Goal: Task Accomplishment & Management: Use online tool/utility

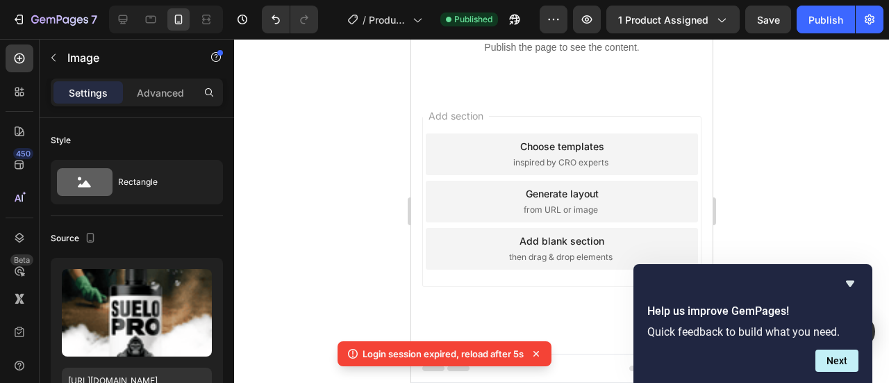
scroll to position [139, 0]
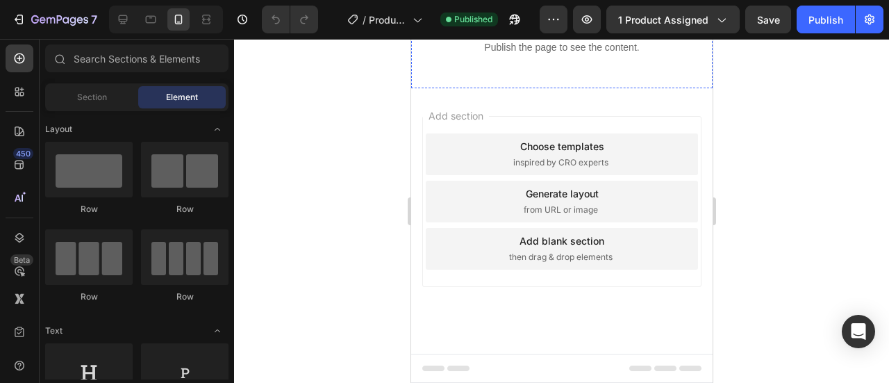
scroll to position [2013, 0]
drag, startPoint x: 515, startPoint y: 213, endPoint x: 501, endPoint y: 213, distance: 14.6
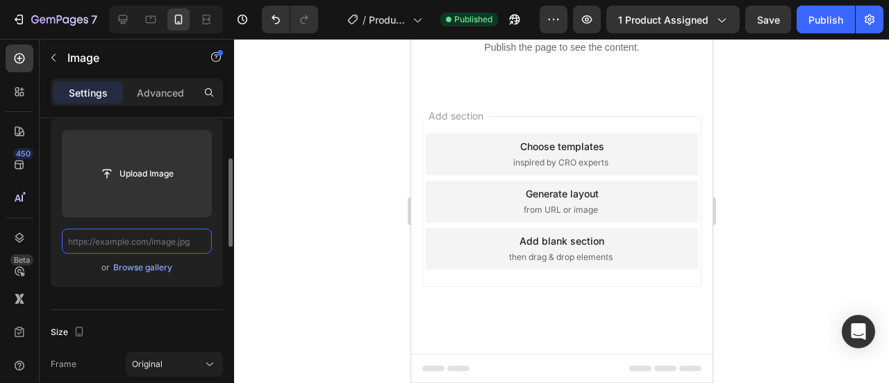
scroll to position [0, 0]
paste input "[URL][DOMAIN_NAME]"
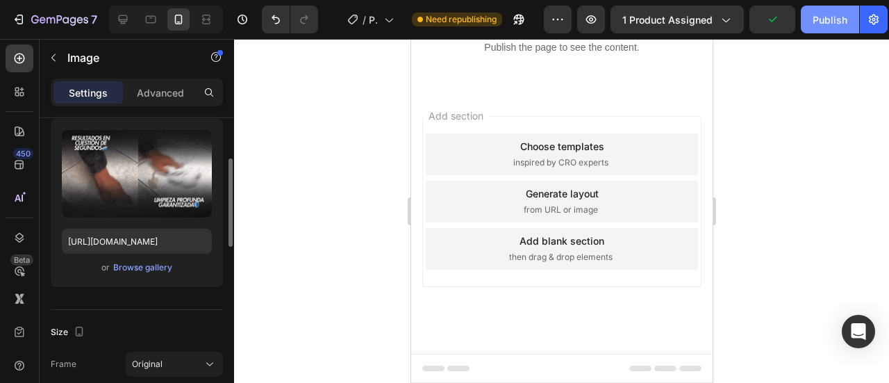
click at [809, 26] on button "Publish" at bounding box center [829, 20] width 58 height 28
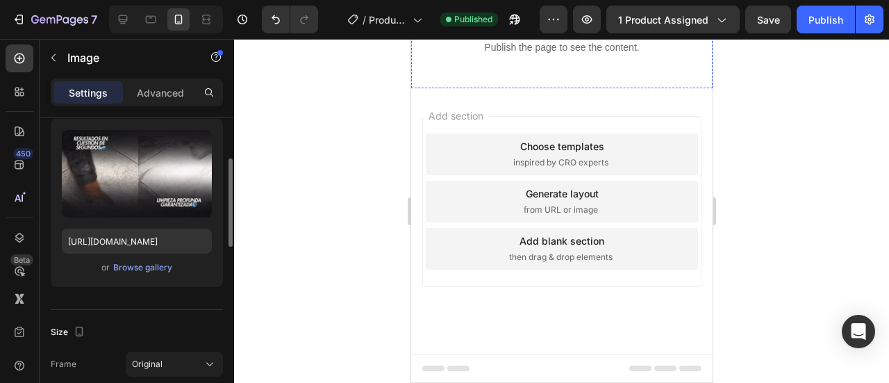
scroll to position [2013, 0]
click at [119, 24] on icon at bounding box center [123, 19] width 14 height 14
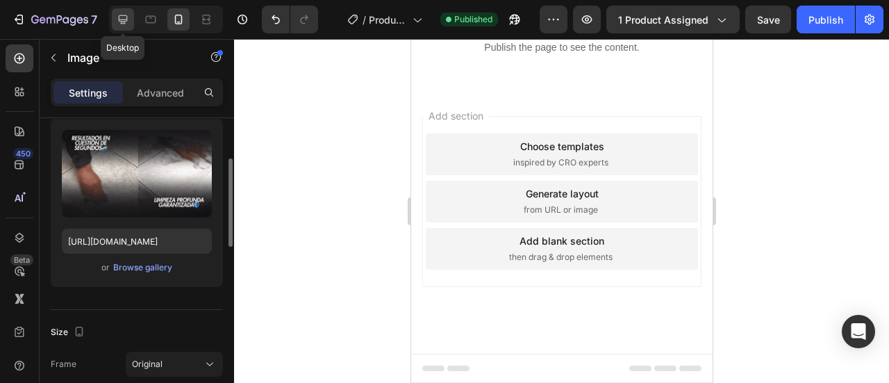
type input "[URL][DOMAIN_NAME]"
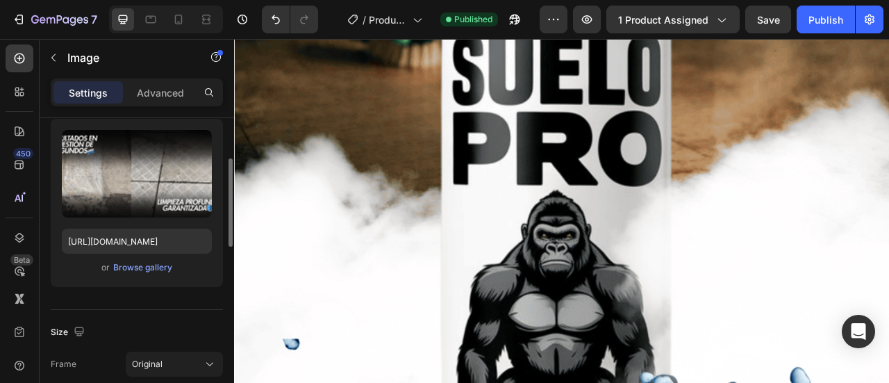
scroll to position [5747, 0]
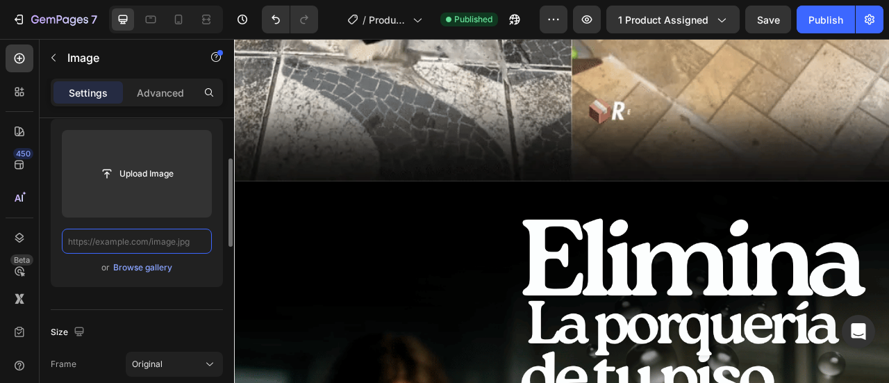
paste input "[URL][DOMAIN_NAME]"
type input "[URL][DOMAIN_NAME]"
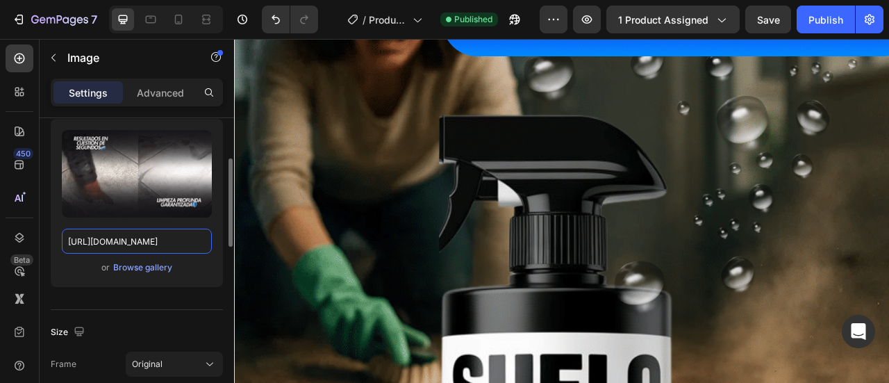
scroll to position [6025, 0]
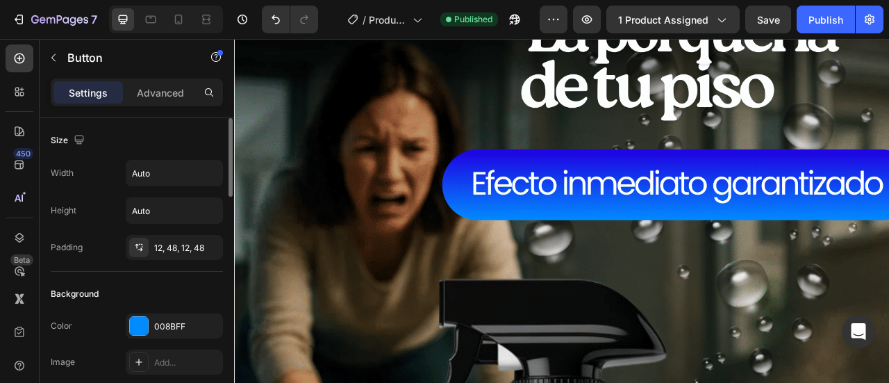
scroll to position [5678, 0]
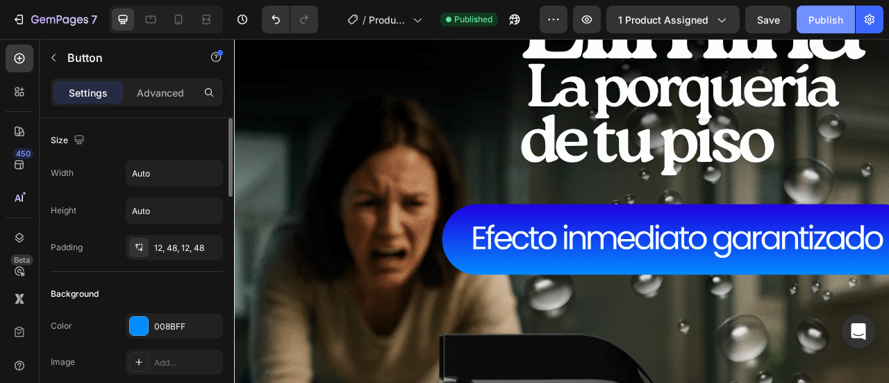
click at [822, 17] on div "Publish" at bounding box center [825, 19] width 35 height 15
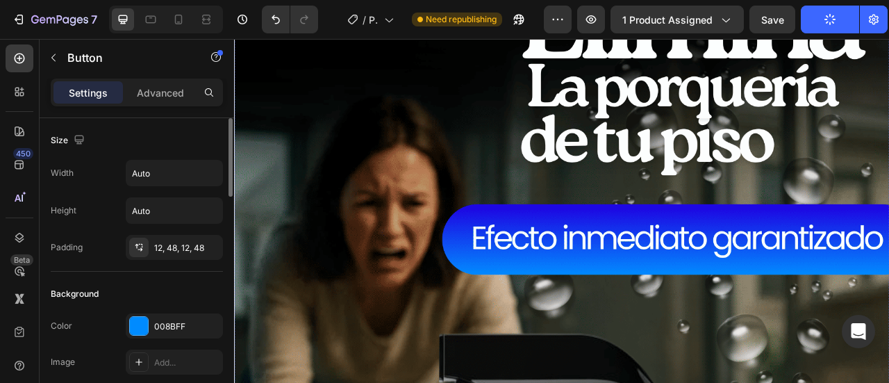
drag, startPoint x: 419, startPoint y: 68, endPoint x: 558, endPoint y: 171, distance: 172.7
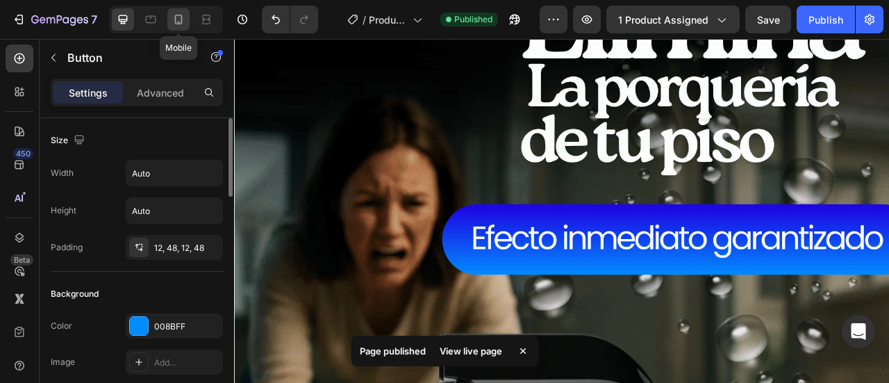
click at [172, 26] on icon at bounding box center [178, 19] width 14 height 14
type input "10"
type input "18"
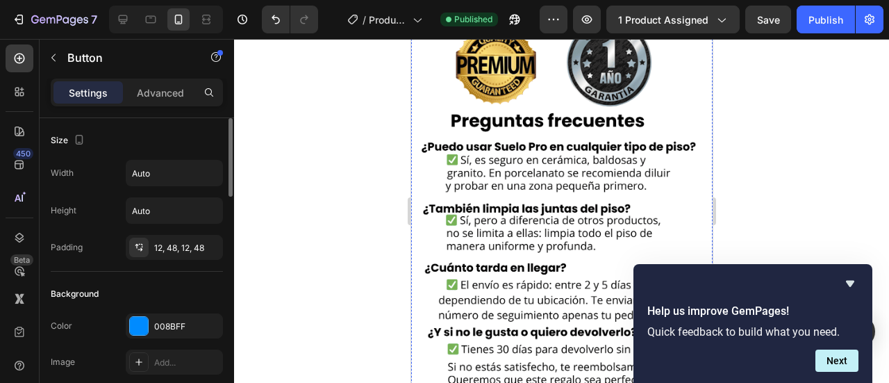
scroll to position [3062, 0]
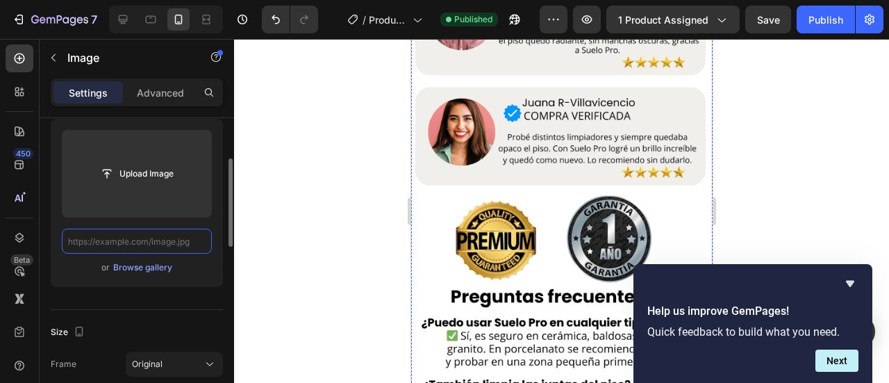
scroll to position [0, 0]
paste input "[URL][DOMAIN_NAME]"
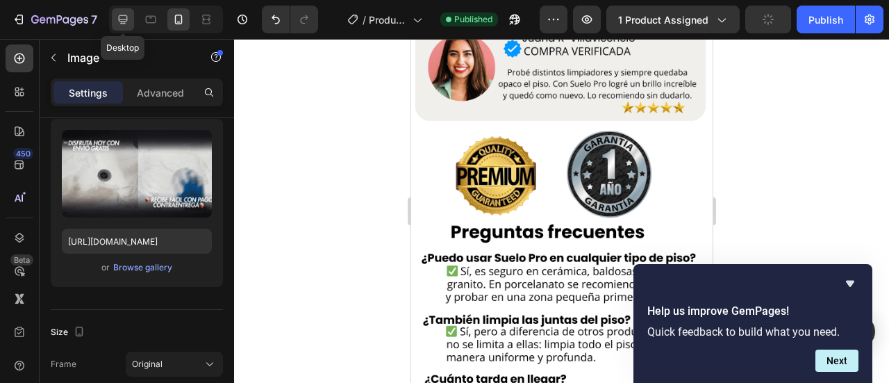
click at [122, 19] on icon at bounding box center [123, 19] width 14 height 14
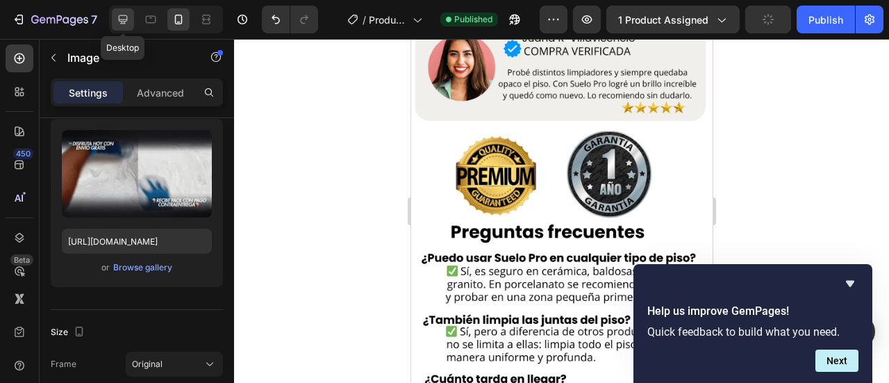
type input "[URL][DOMAIN_NAME]"
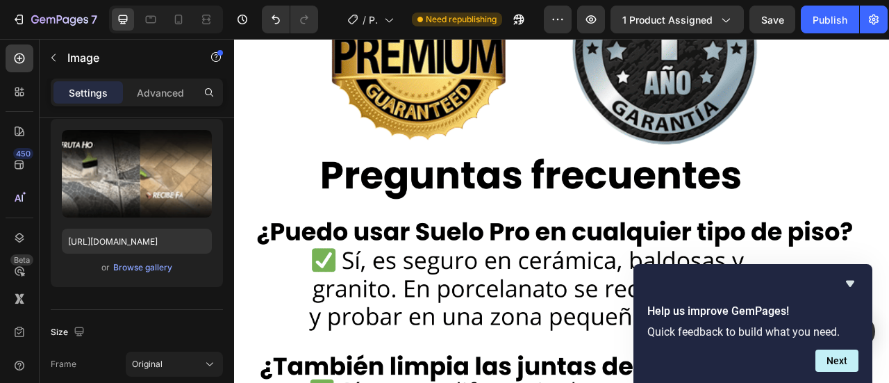
scroll to position [9098, 0]
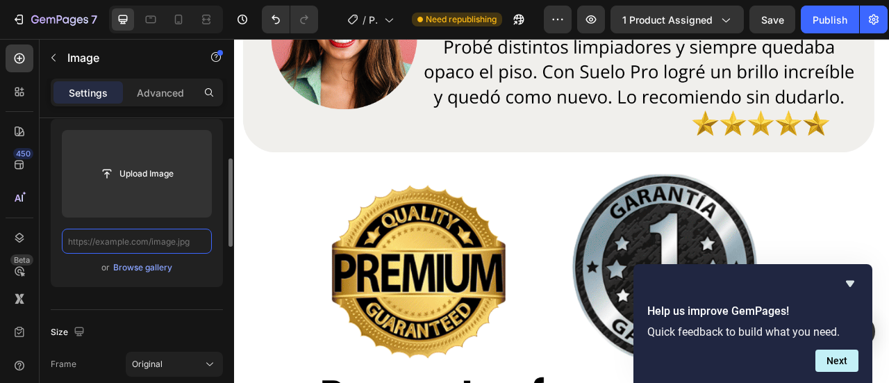
paste input "[URL][DOMAIN_NAME]"
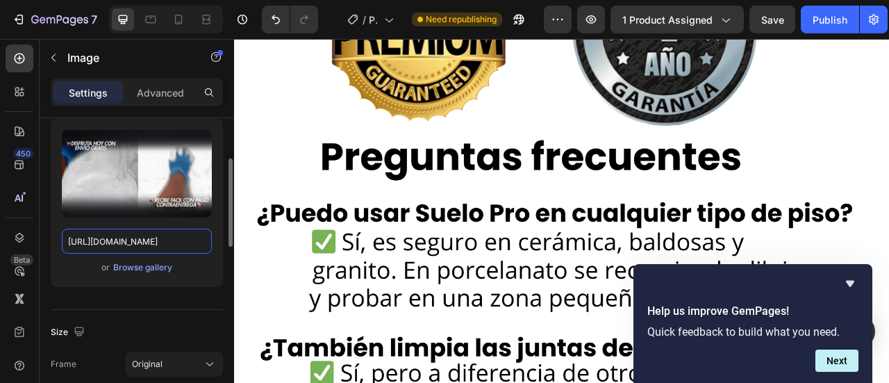
scroll to position [8889, 0]
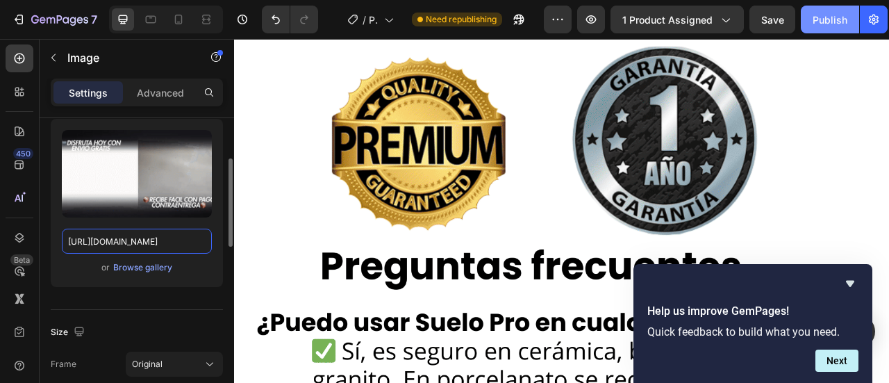
type input "[URL][DOMAIN_NAME]"
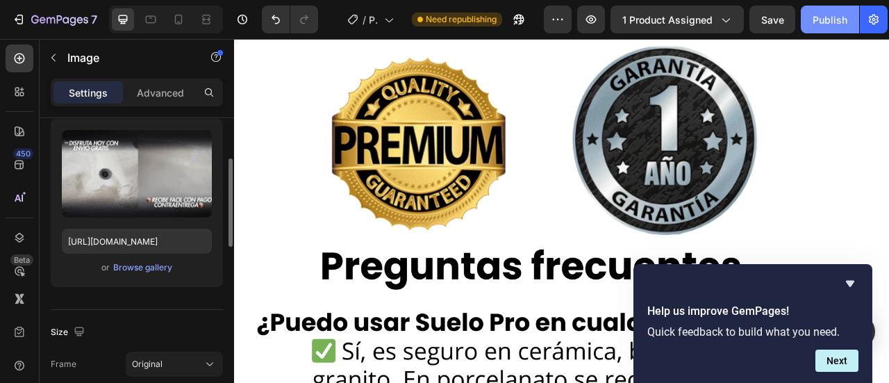
scroll to position [0, 0]
click at [841, 27] on button "Publish" at bounding box center [829, 20] width 58 height 28
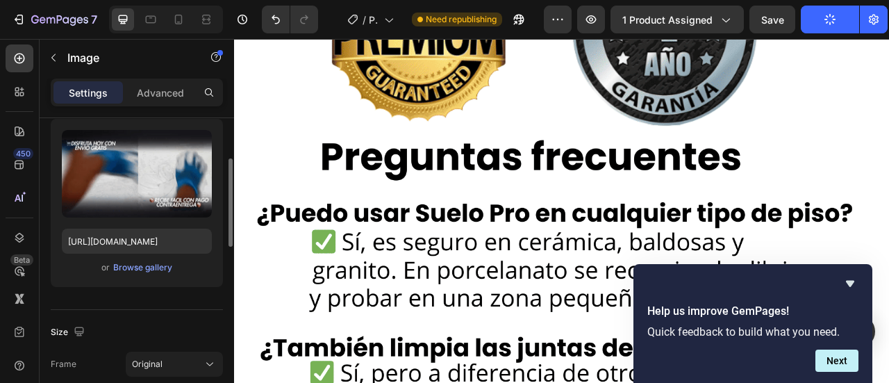
scroll to position [9098, 0]
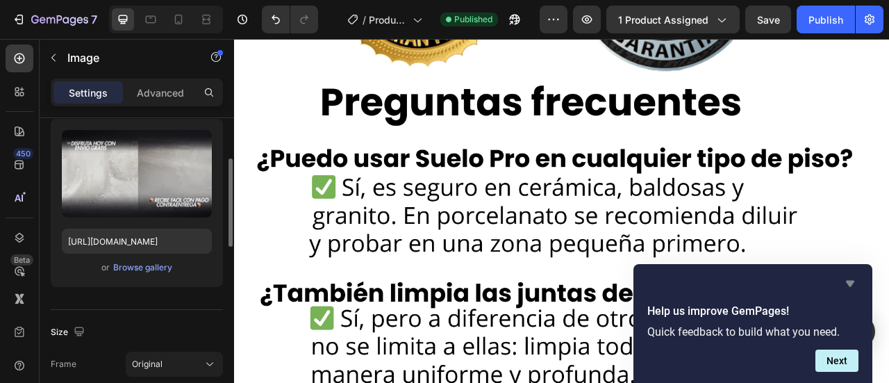
click at [857, 277] on icon "Hide survey" at bounding box center [849, 283] width 17 height 17
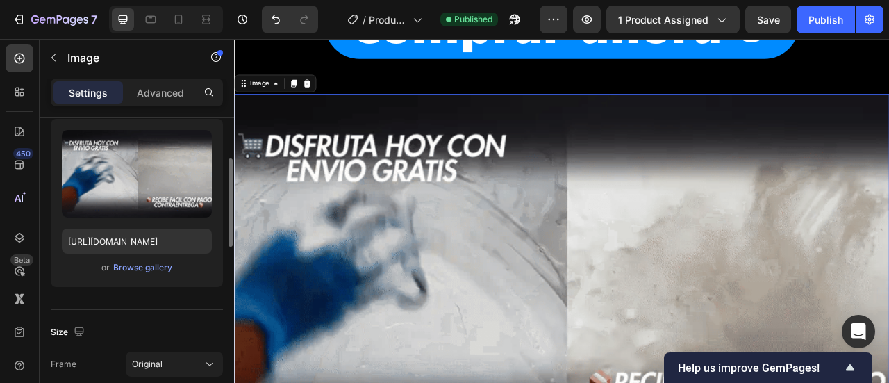
scroll to position [4932, 0]
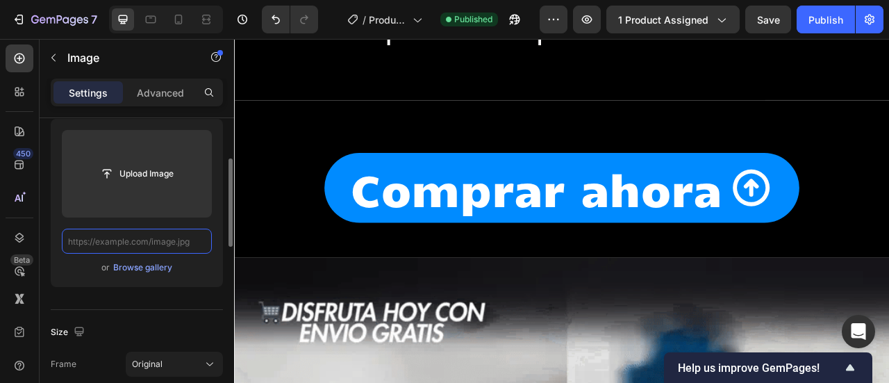
scroll to position [0, 0]
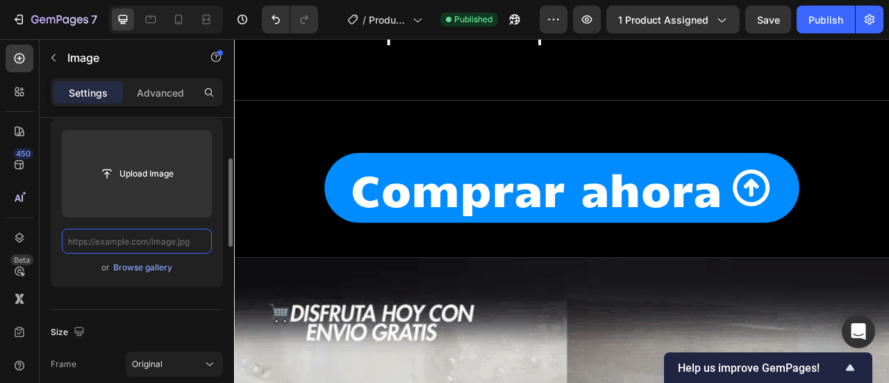
paste input "[URL][DOMAIN_NAME]"
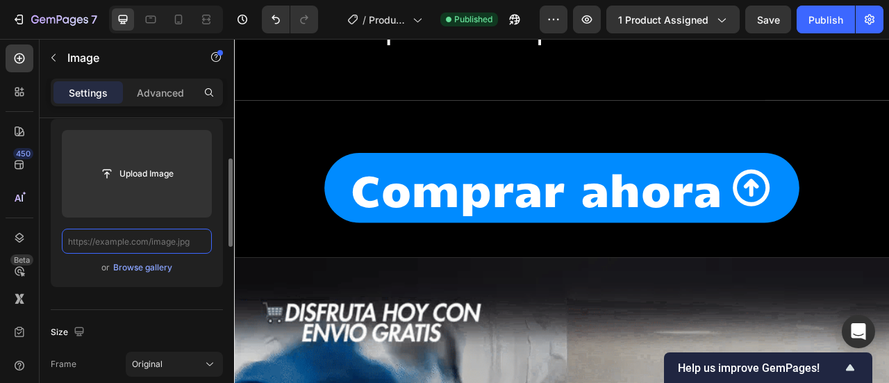
type input "[URL][DOMAIN_NAME]"
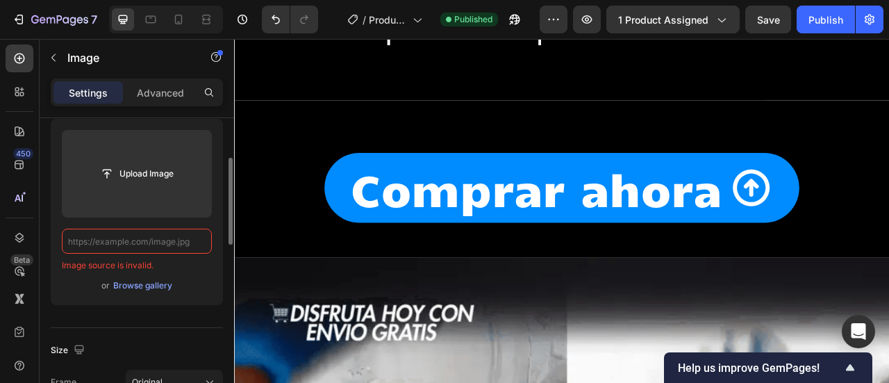
paste input "[URL][DOMAIN_NAME]"
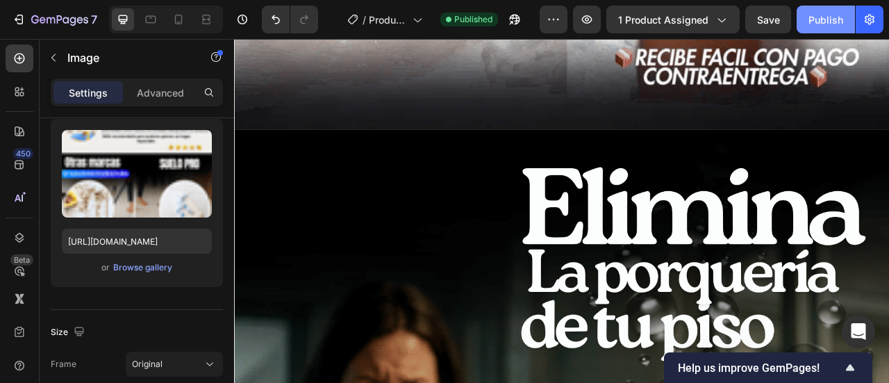
click at [814, 28] on button "Publish" at bounding box center [825, 20] width 58 height 28
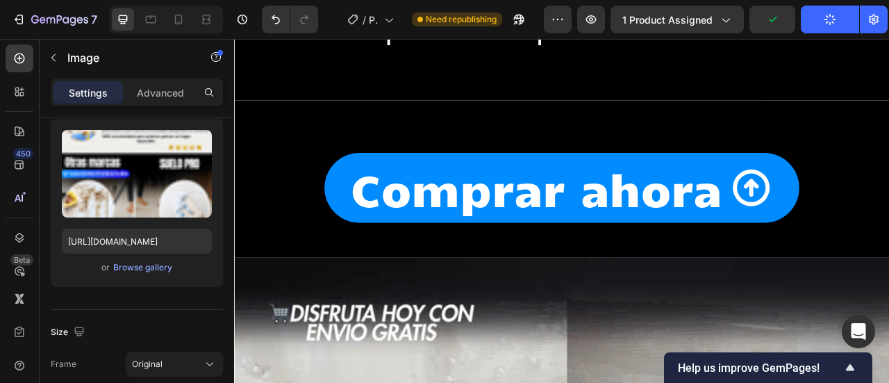
scroll to position [4793, 0]
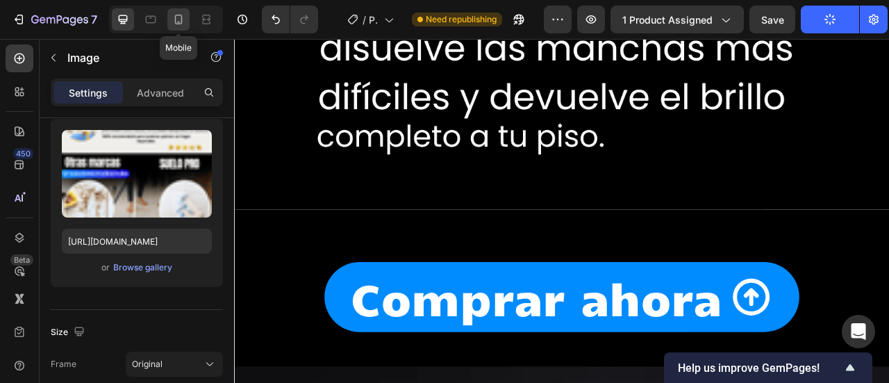
click at [175, 22] on icon at bounding box center [179, 20] width 8 height 10
type input "[URL][DOMAIN_NAME]"
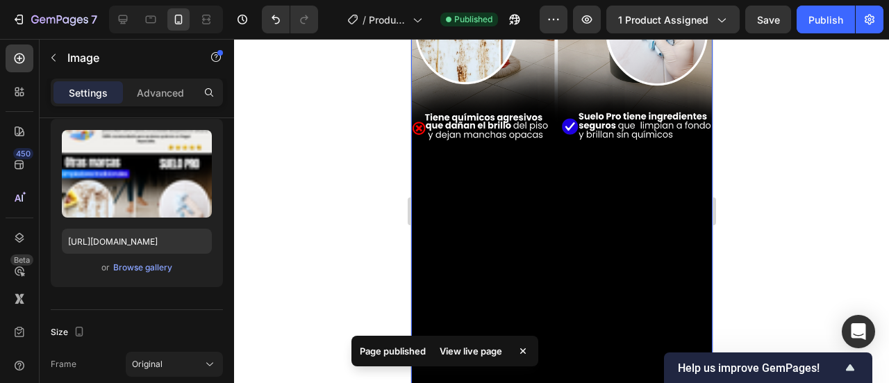
scroll to position [1983, 0]
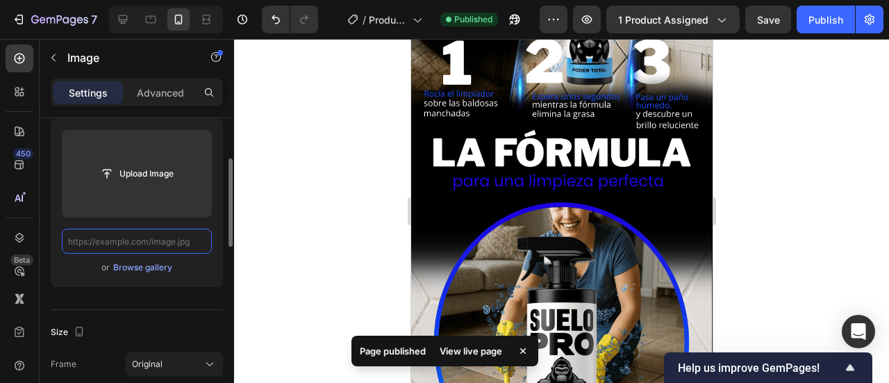
paste input "[URL][DOMAIN_NAME]"
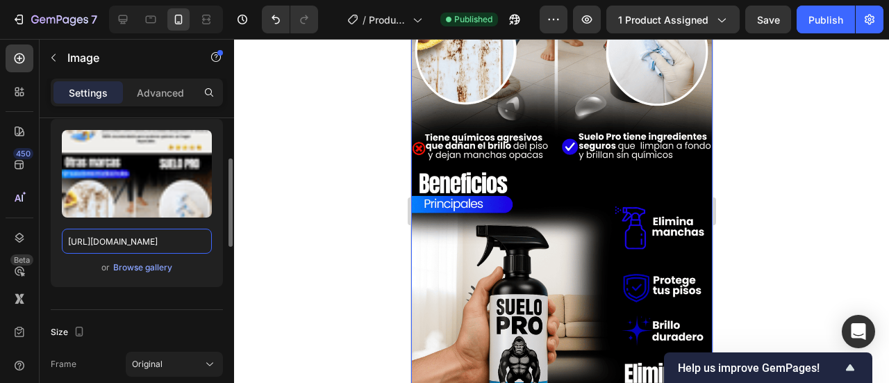
scroll to position [1685, 0]
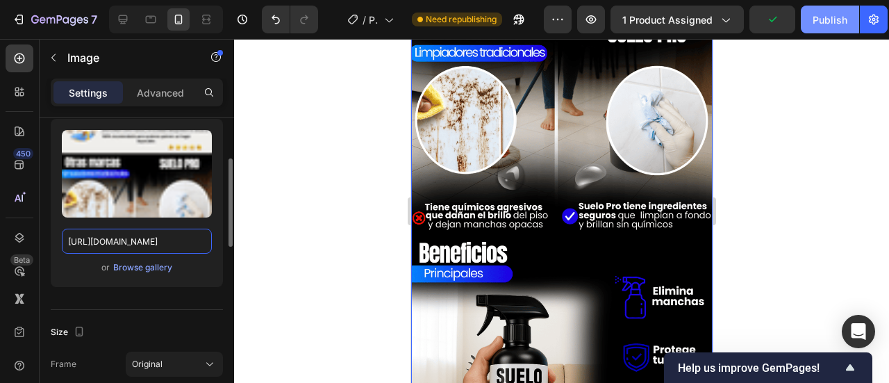
type input "[URL][DOMAIN_NAME]"
click at [810, 28] on button "Publish" at bounding box center [829, 20] width 58 height 28
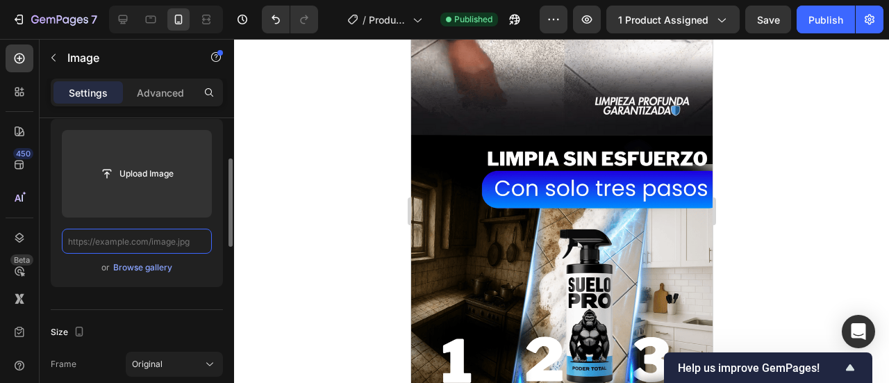
scroll to position [0, 0]
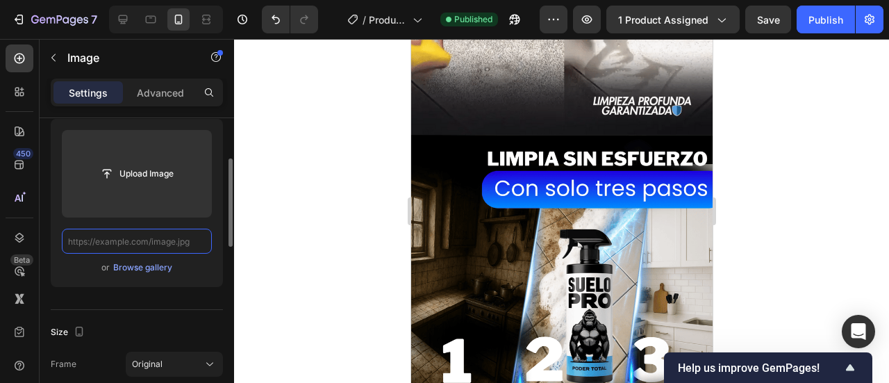
paste input "[URL][DOMAIN_NAME]"
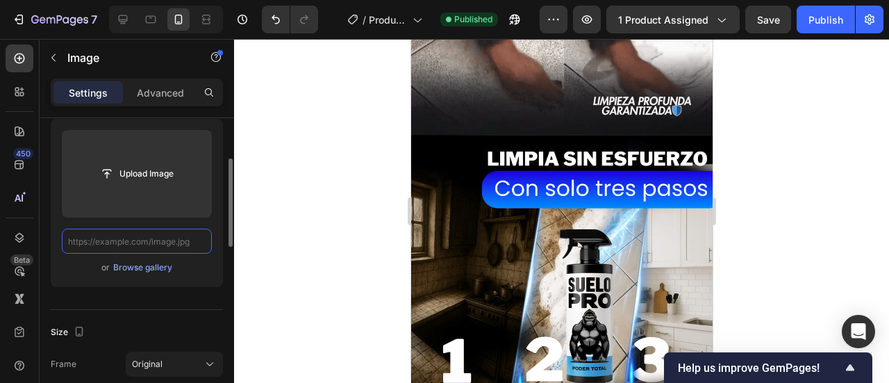
type input "[URL][DOMAIN_NAME]"
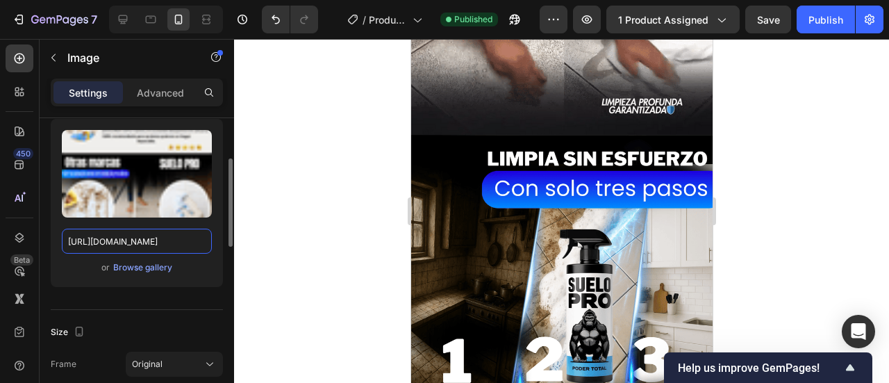
scroll to position [0, 557]
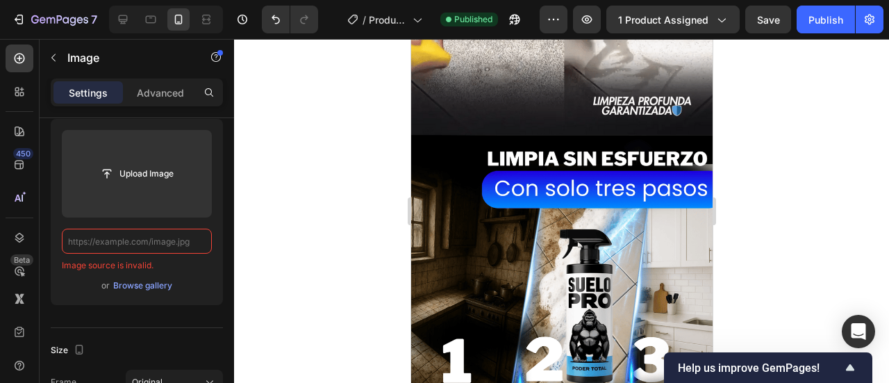
paste input "[URL][DOMAIN_NAME]"
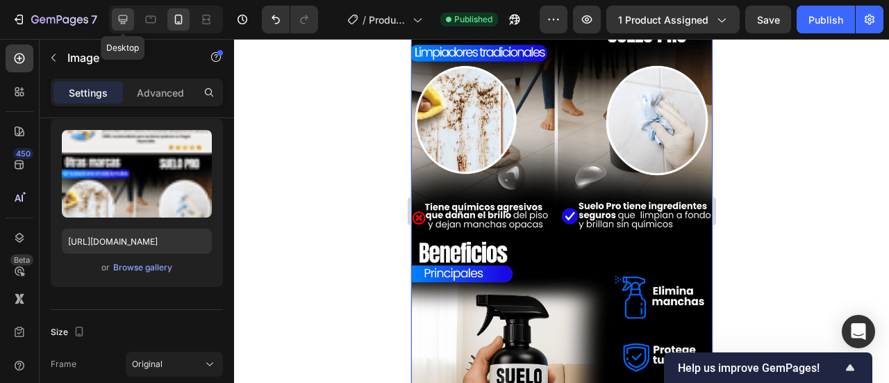
scroll to position [0, 0]
click at [119, 19] on icon at bounding box center [123, 19] width 9 height 9
type input "[URL][DOMAIN_NAME]"
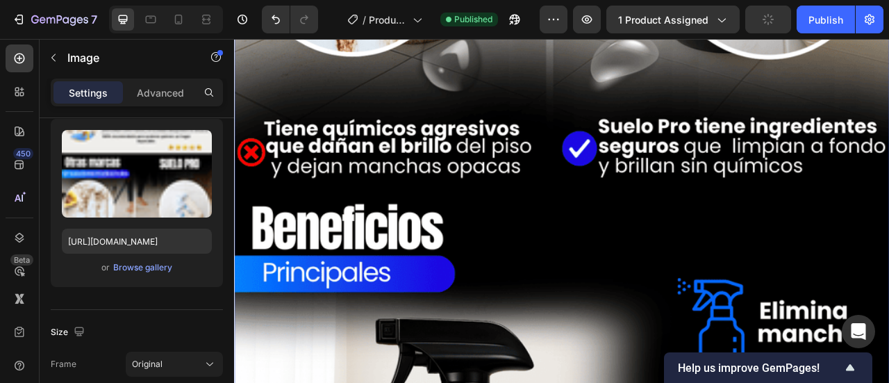
scroll to position [5171, 0]
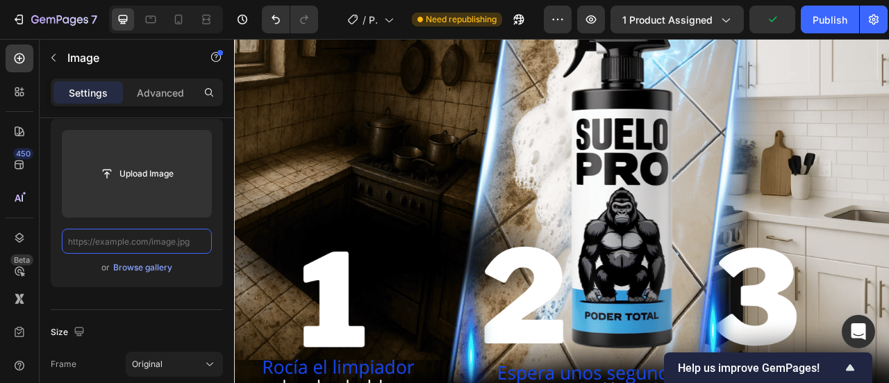
paste input "[URL][DOMAIN_NAME]"
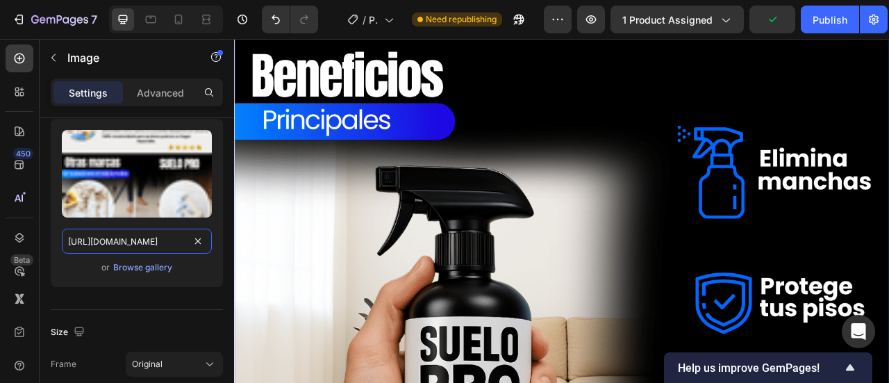
scroll to position [0, 557]
type input "[URL][DOMAIN_NAME]"
click at [158, 19] on div at bounding box center [151, 19] width 22 height 22
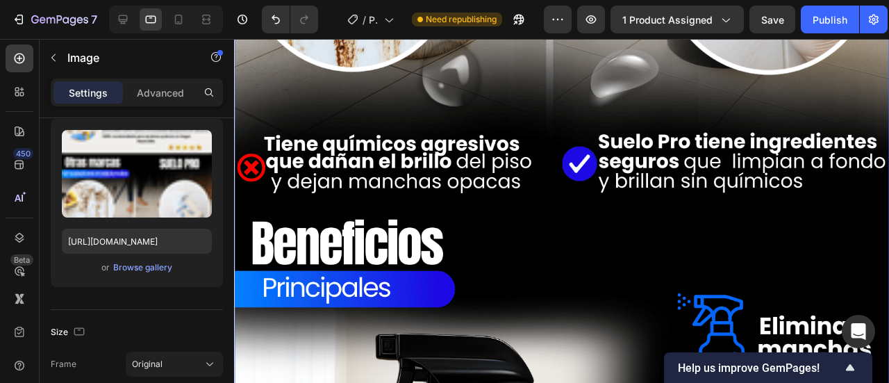
scroll to position [4195, 0]
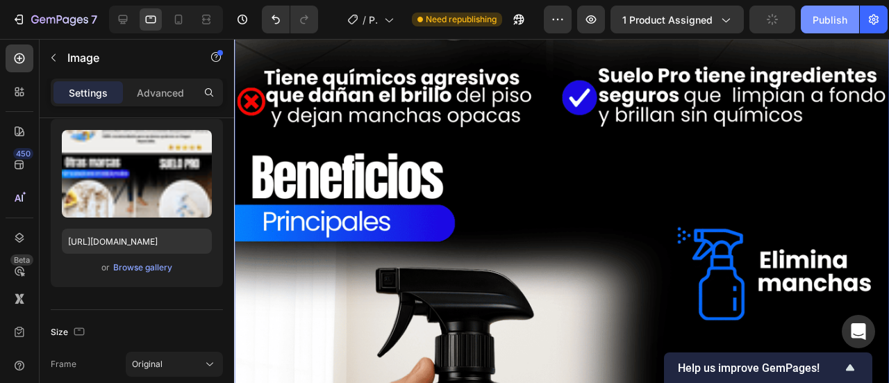
click at [815, 17] on div "Publish" at bounding box center [829, 19] width 35 height 15
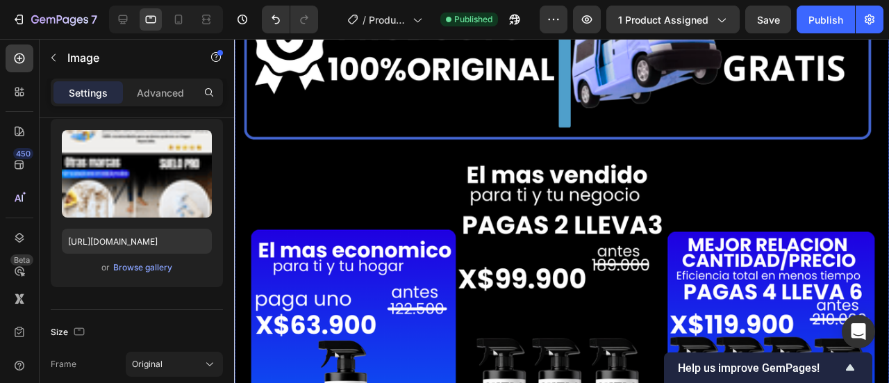
scroll to position [1557, 0]
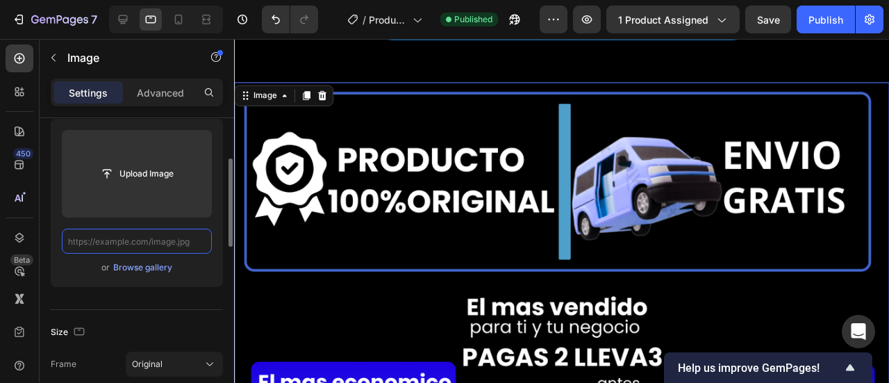
scroll to position [0, 0]
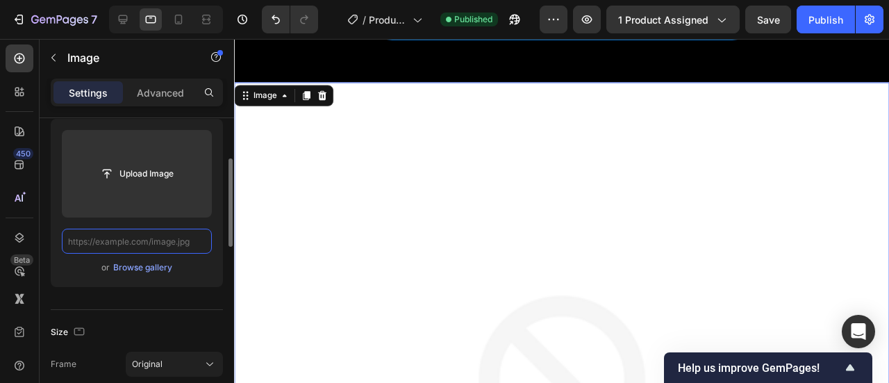
paste input "[URL][DOMAIN_NAME]"
type input "[URL][DOMAIN_NAME]"
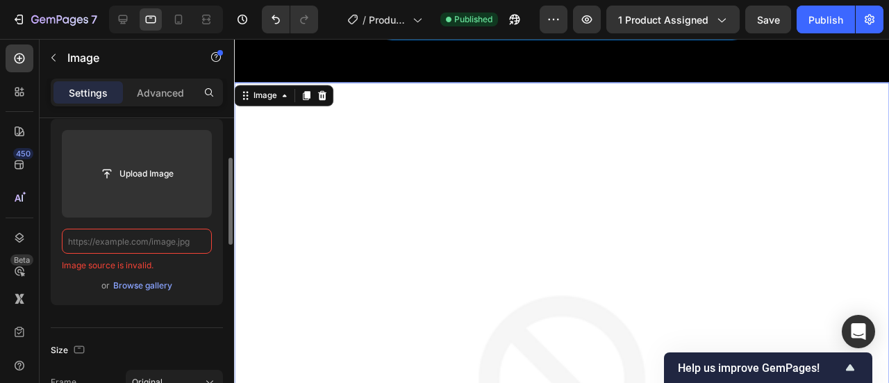
paste input "[URL][DOMAIN_NAME]"
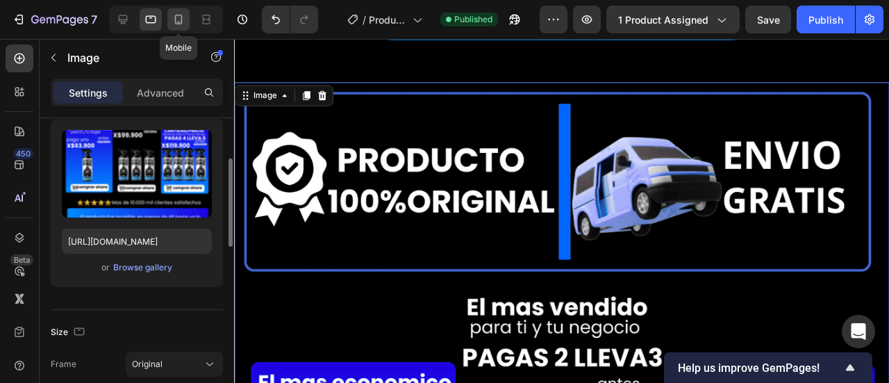
click at [176, 24] on icon at bounding box center [178, 19] width 14 height 14
type input "[URL][DOMAIN_NAME]"
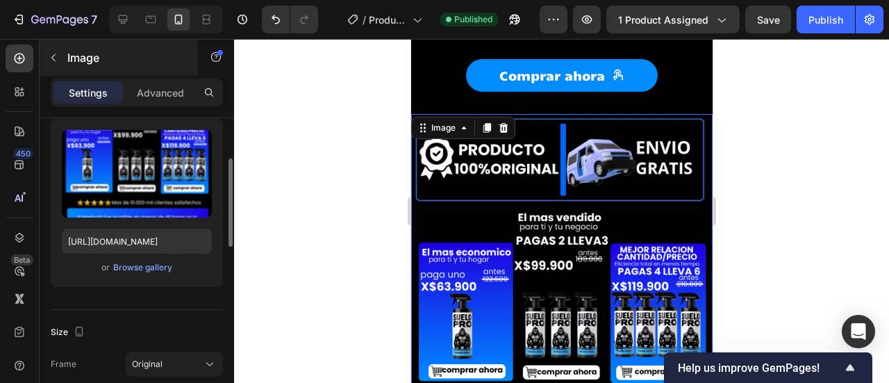
scroll to position [630, 0]
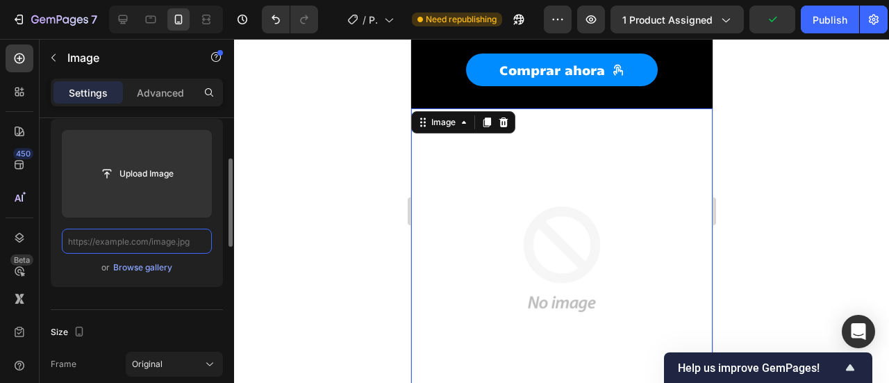
paste input "[URL][DOMAIN_NAME]"
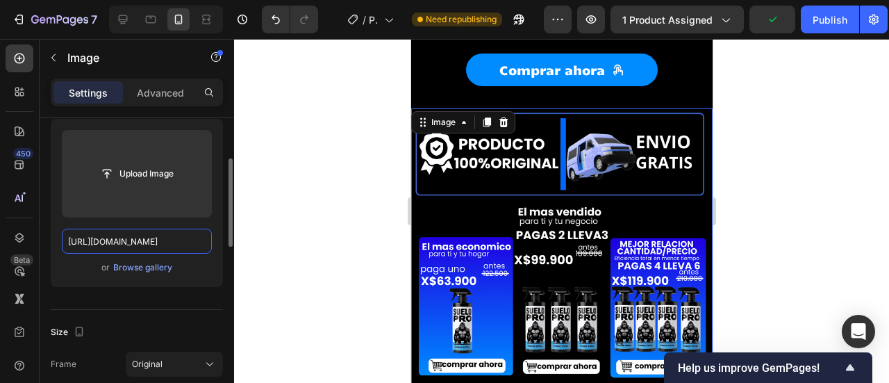
scroll to position [0, 260]
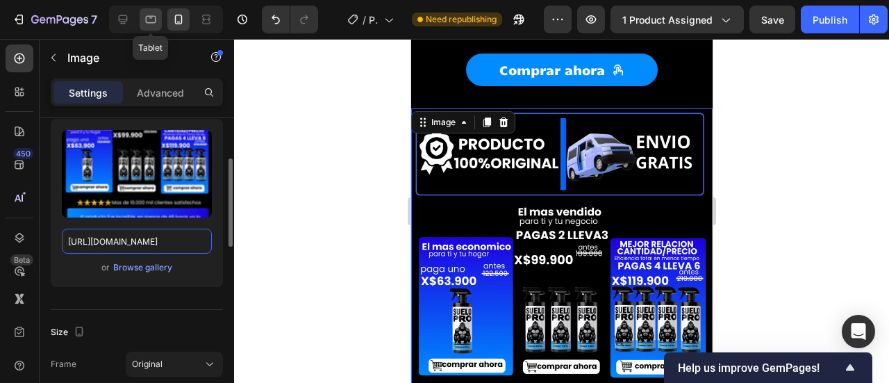
type input "[URL][DOMAIN_NAME]"
click at [154, 18] on icon at bounding box center [151, 19] width 14 height 14
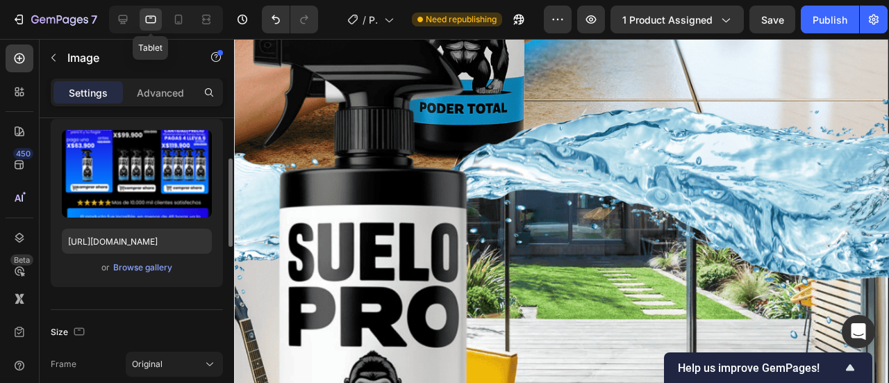
scroll to position [1532, 0]
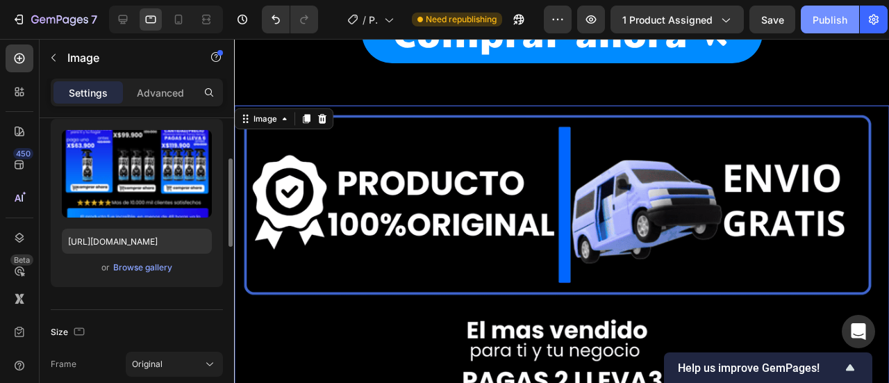
click at [805, 20] on button "Publish" at bounding box center [829, 20] width 58 height 28
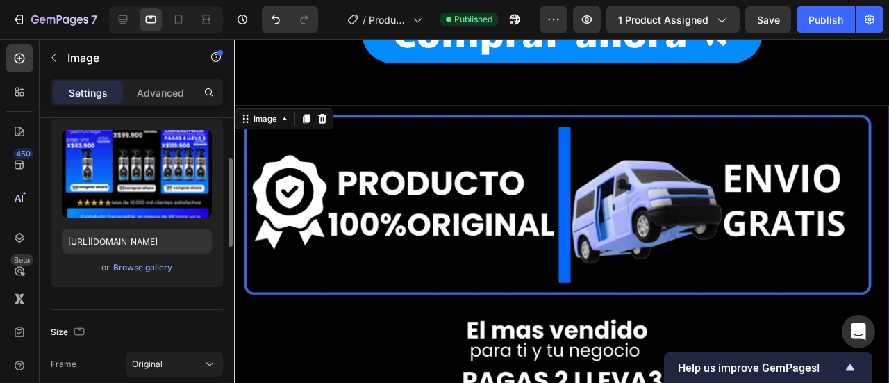
scroll to position [1741, 0]
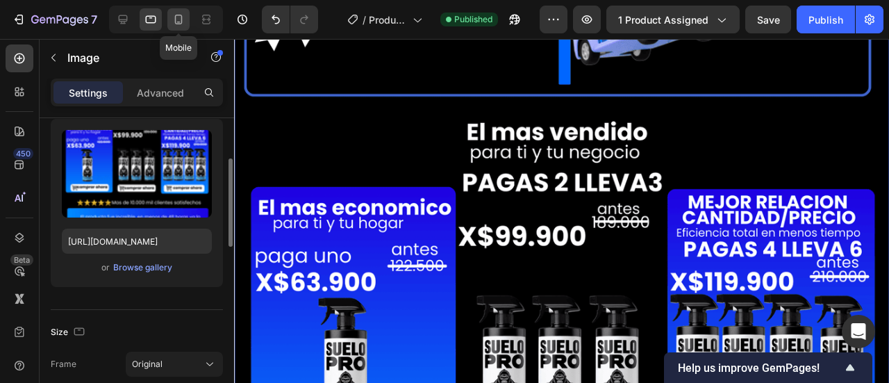
click at [182, 20] on icon at bounding box center [178, 19] width 14 height 14
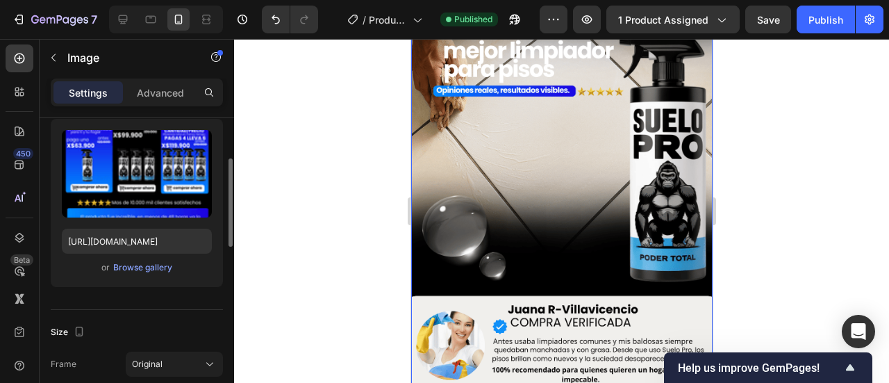
scroll to position [1394, 0]
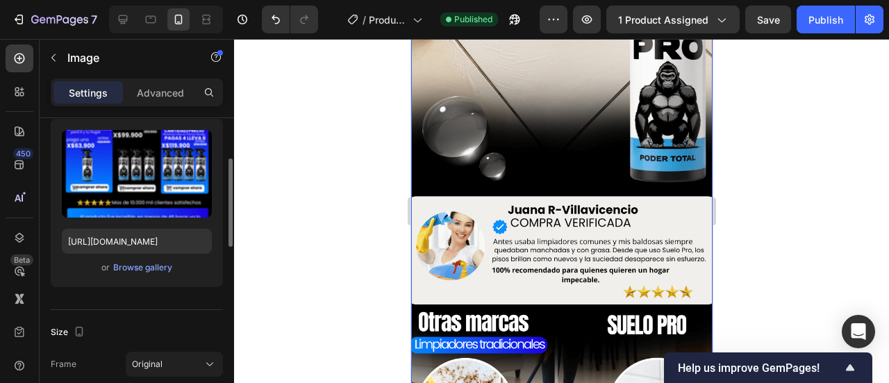
click at [498, 156] on img at bounding box center [560, 345] width 301 height 928
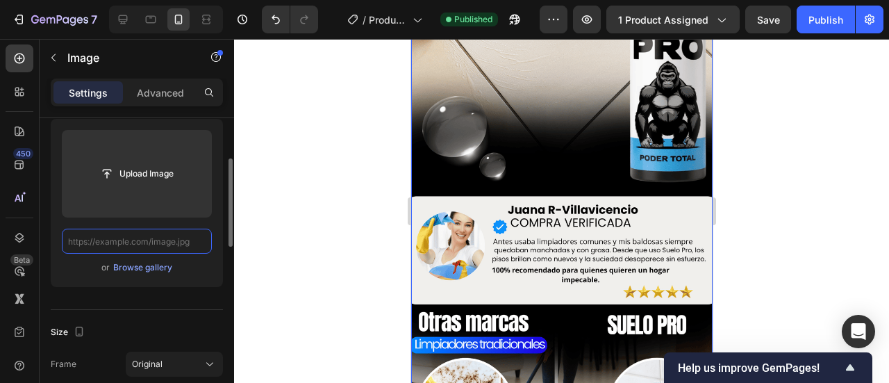
scroll to position [0, 0]
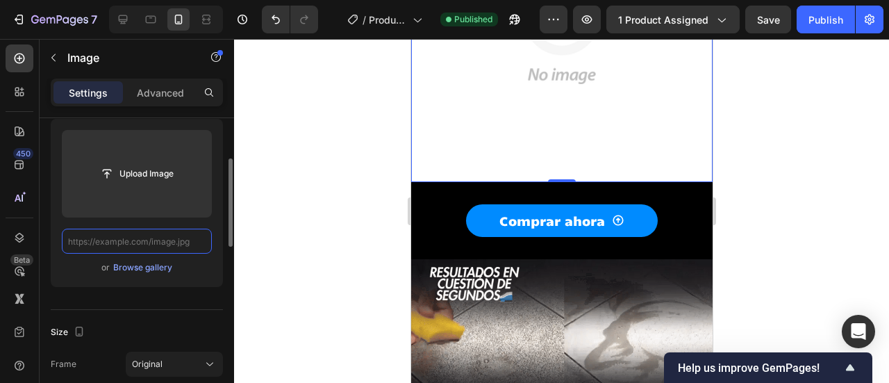
paste input "[URL][DOMAIN_NAME]"
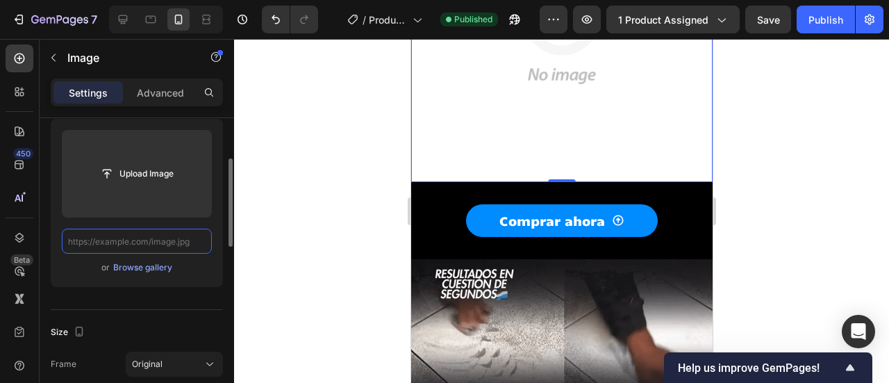
type input "[URL][DOMAIN_NAME]"
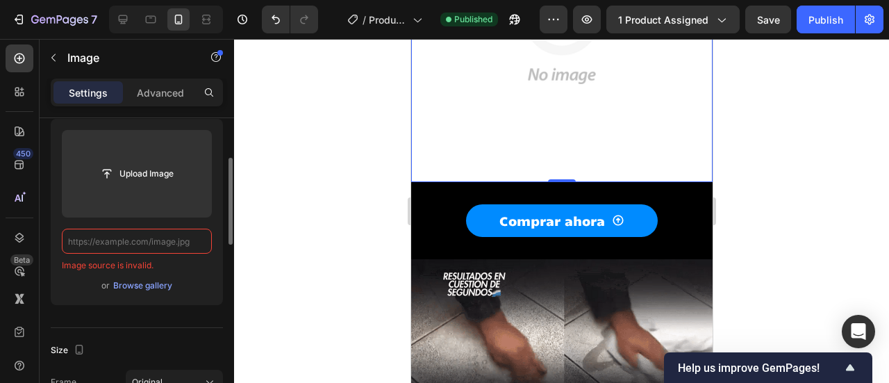
type input "v"
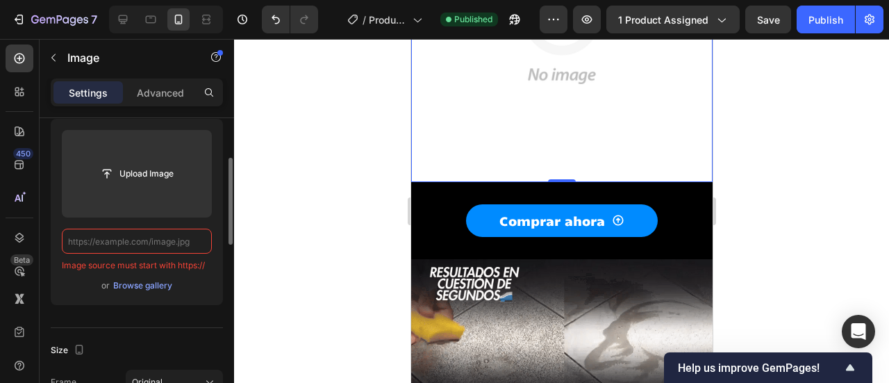
paste input "[URL][DOMAIN_NAME]"
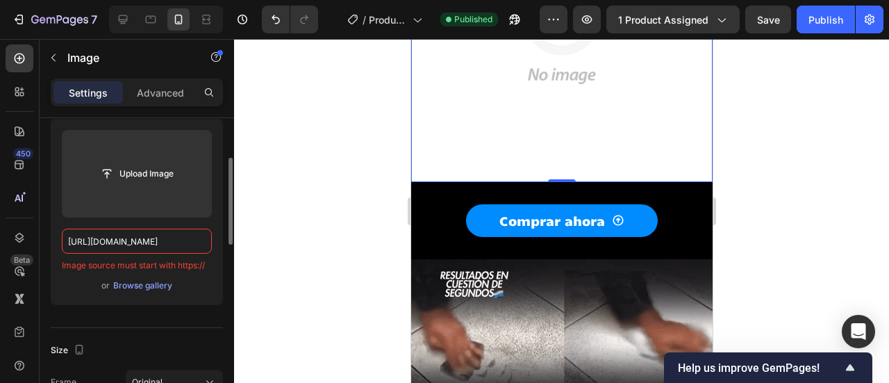
scroll to position [0, 555]
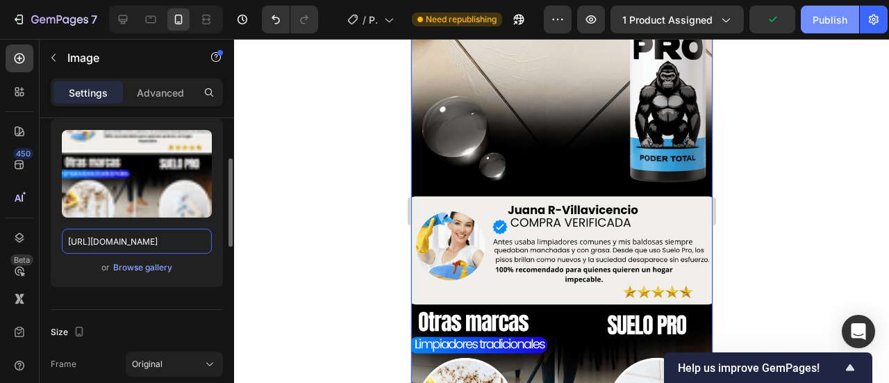
type input "[URL][DOMAIN_NAME]"
click at [819, 13] on div "Publish" at bounding box center [829, 19] width 35 height 15
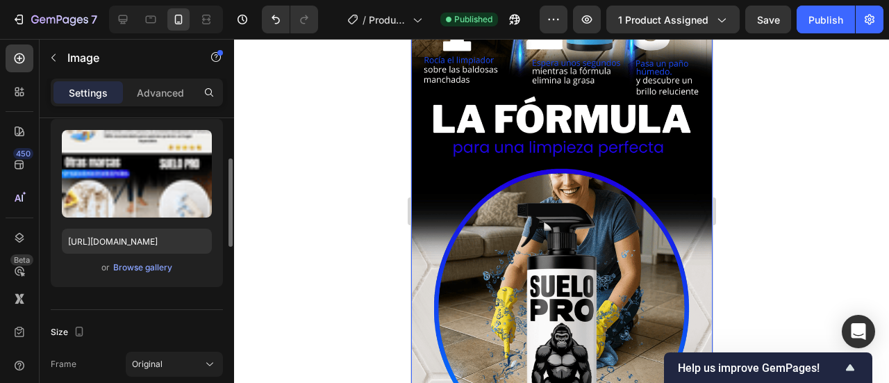
scroll to position [2574, 0]
